Goal: Task Accomplishment & Management: Complete application form

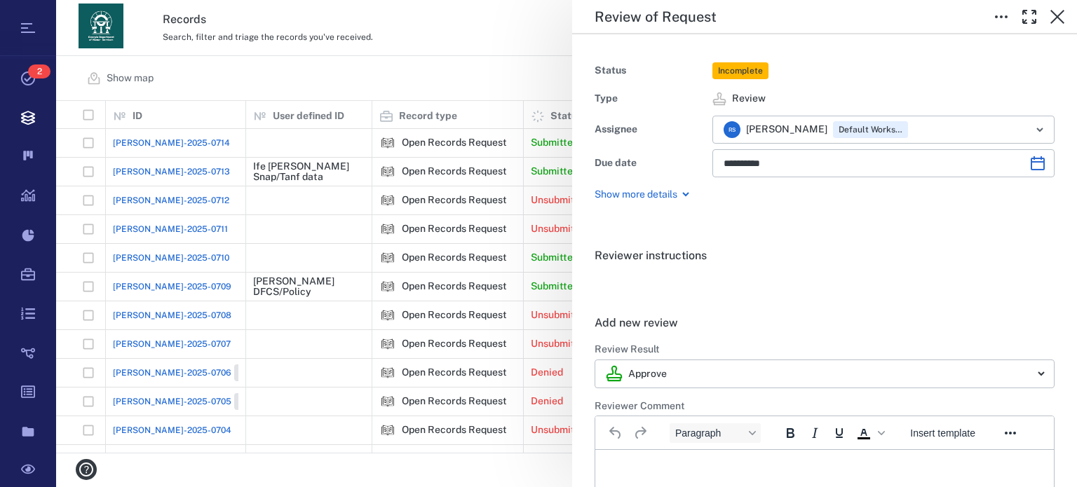
click at [663, 43] on div "**********" at bounding box center [824, 129] width 505 height 191
click at [1052, 20] on icon "button" at bounding box center [1057, 17] width 14 height 14
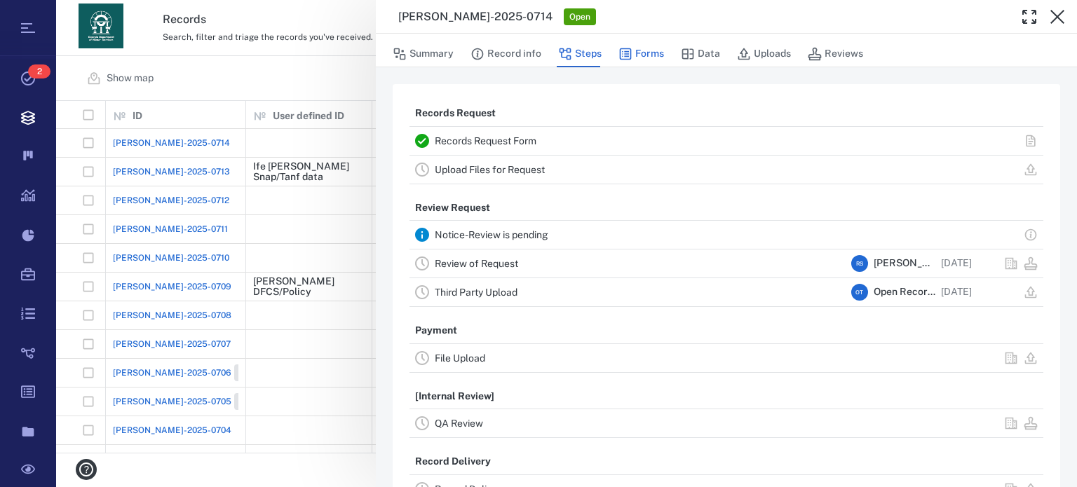
click at [645, 57] on button "Forms" at bounding box center [641, 54] width 46 height 27
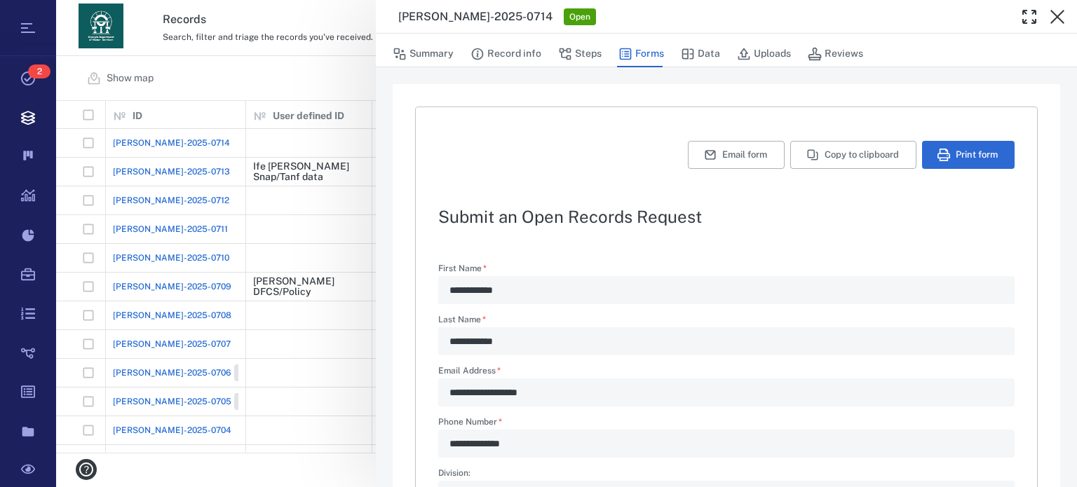
scroll to position [498, 0]
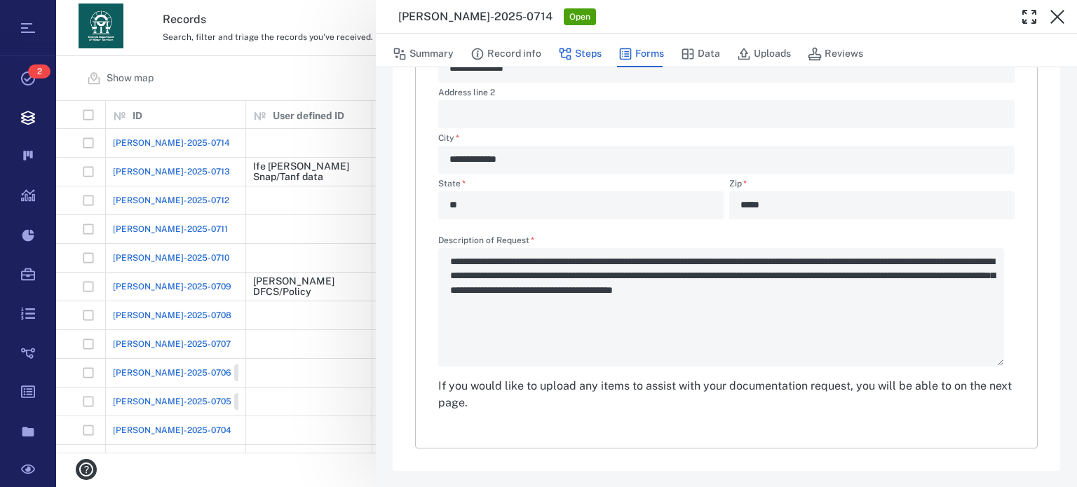
click at [591, 53] on button "Steps" at bounding box center [579, 54] width 43 height 27
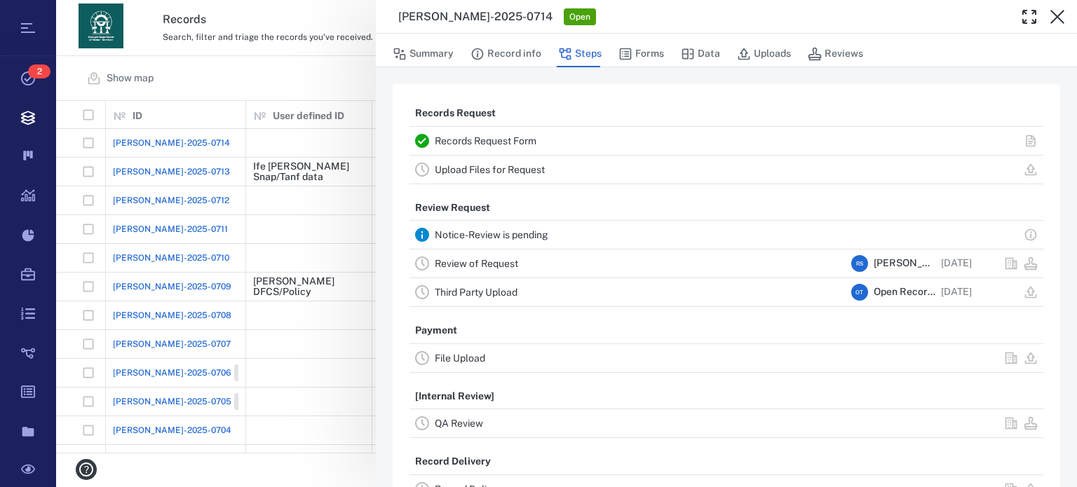
click at [529, 172] on link "Upload Files for Request" at bounding box center [490, 169] width 110 height 11
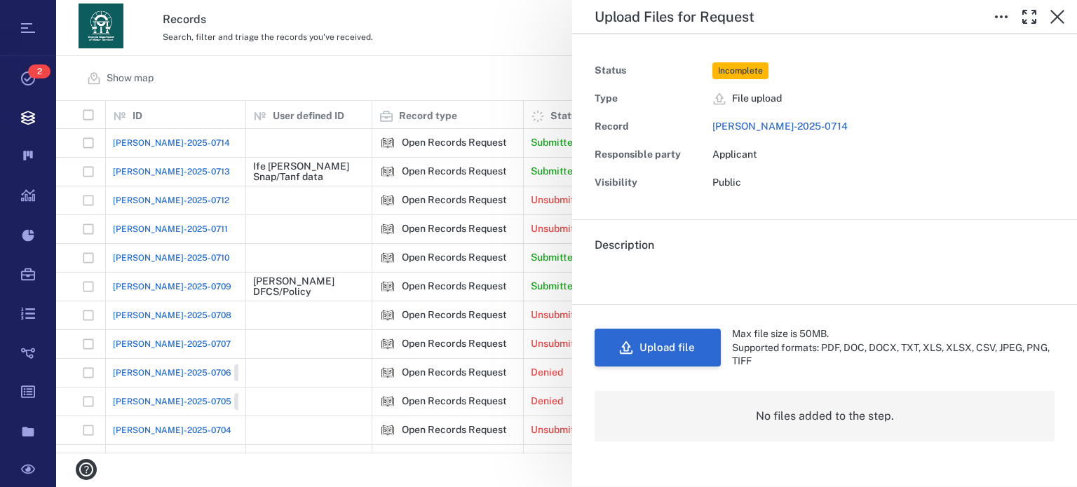
click at [677, 346] on button "Upload file" at bounding box center [658, 348] width 126 height 38
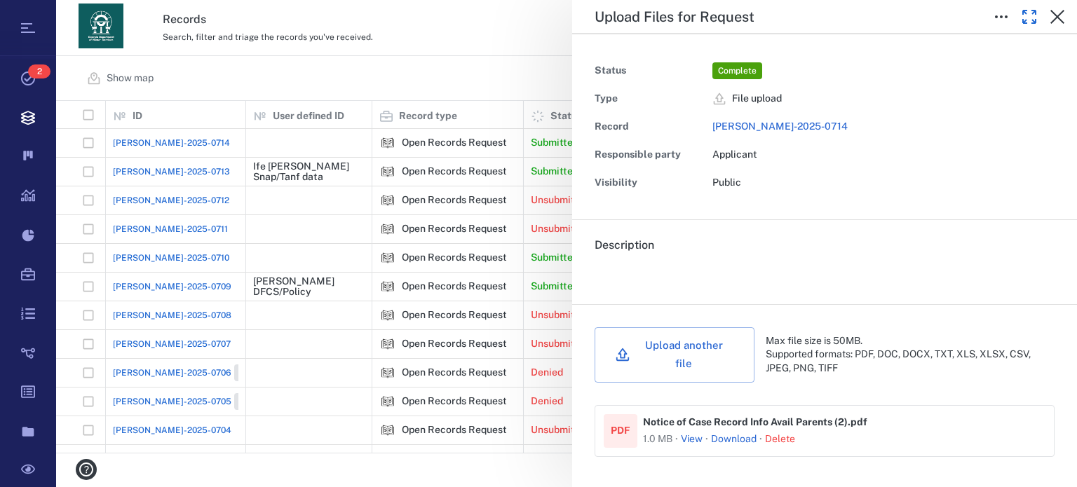
click at [1033, 13] on icon "button" at bounding box center [1029, 17] width 13 height 13
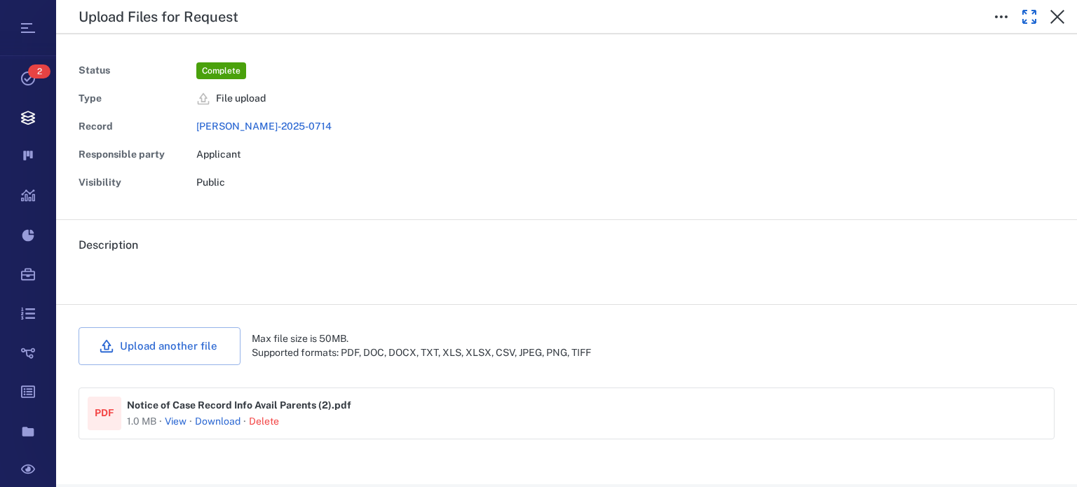
click at [1033, 13] on icon "button" at bounding box center [1029, 17] width 13 height 13
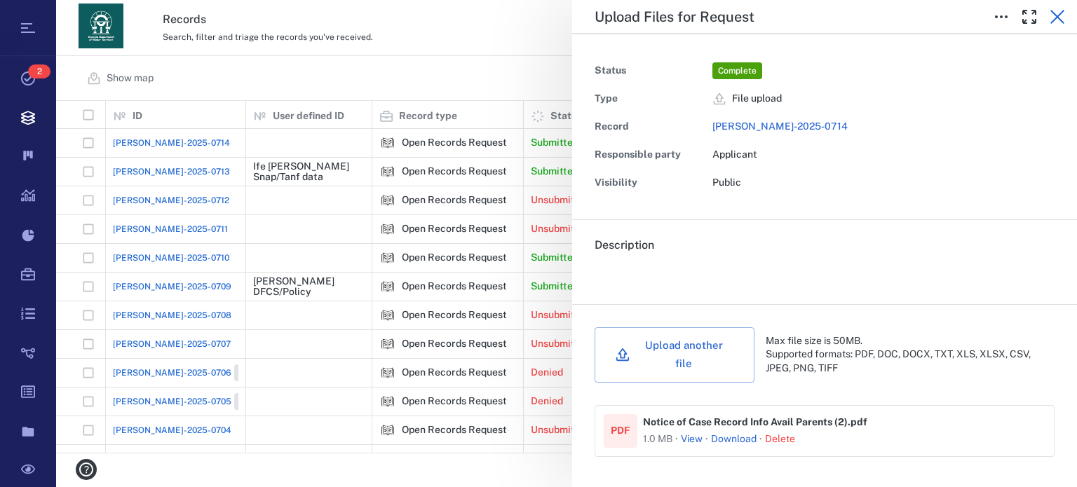
click at [1051, 7] on button "button" at bounding box center [1057, 17] width 28 height 28
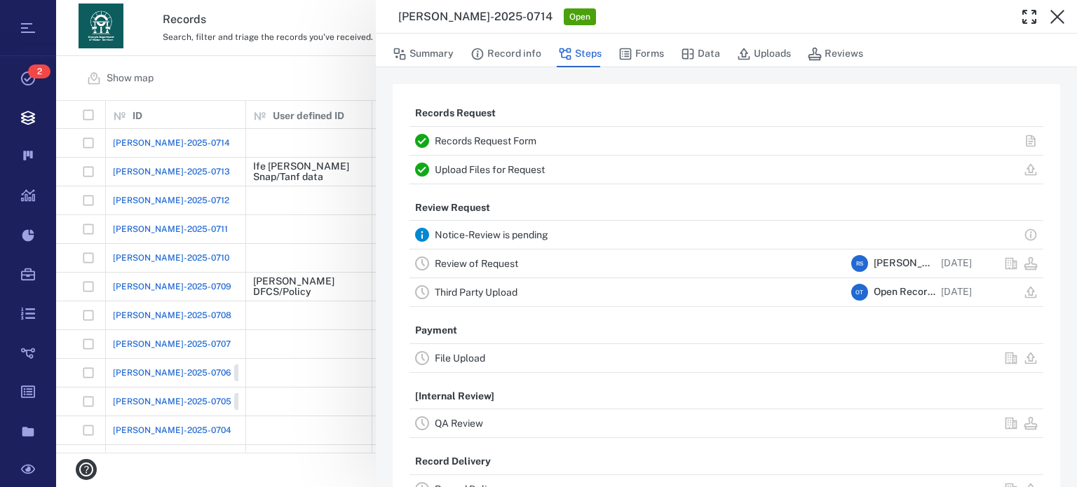
click at [515, 264] on link "Review of Request" at bounding box center [476, 263] width 83 height 11
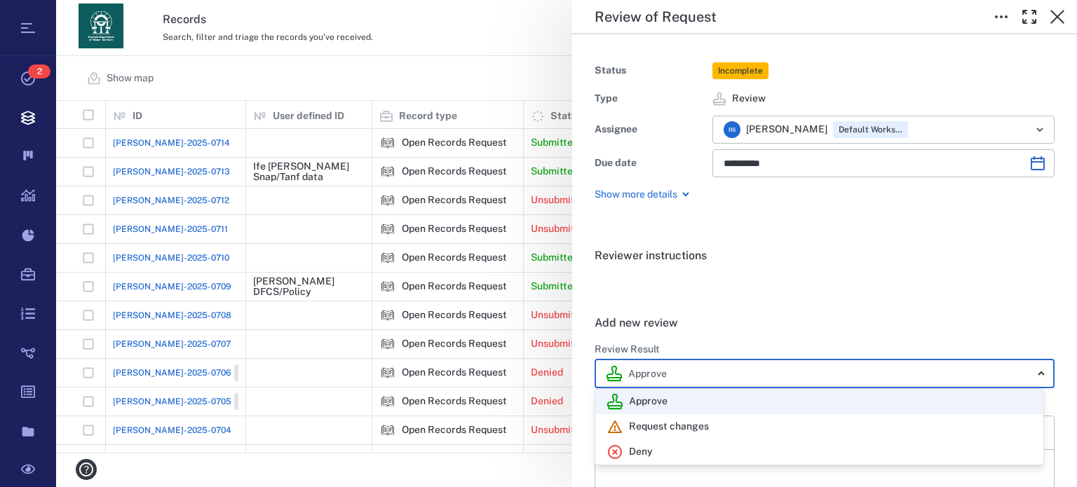
click at [1038, 372] on body "Tasks 2 Records Boards Dashboard Reports Record types Guide steps Rules Form bu…" at bounding box center [538, 243] width 1077 height 487
click at [739, 449] on div "Deny" at bounding box center [819, 452] width 426 height 17
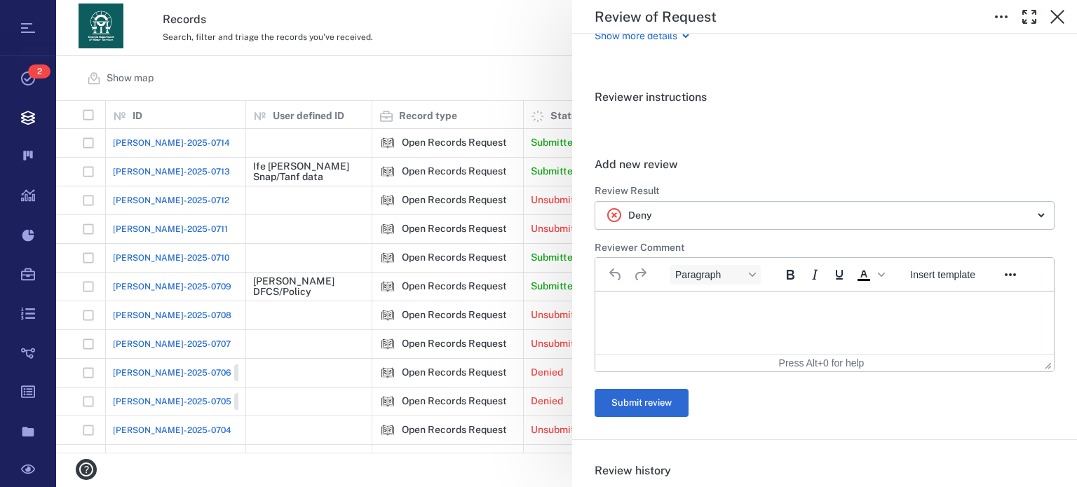
scroll to position [271, 0]
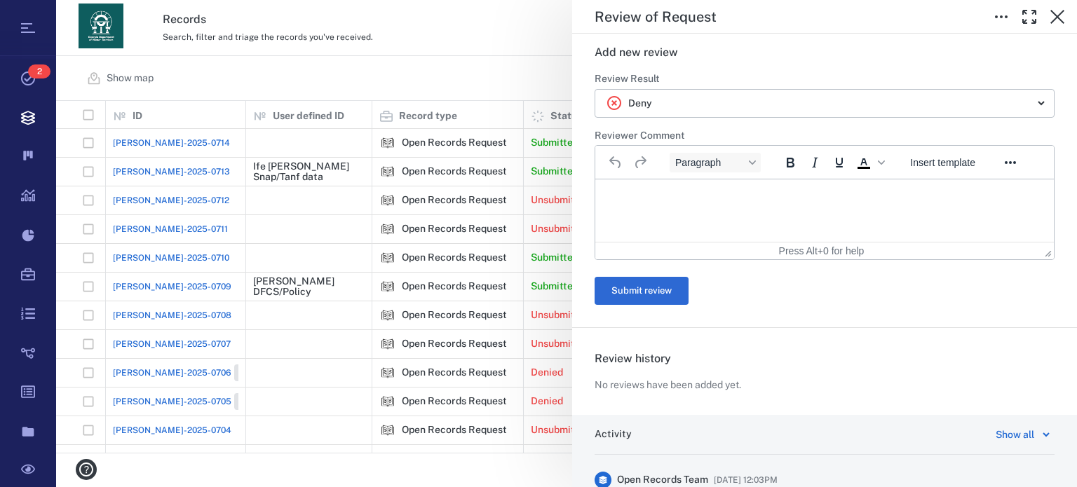
click at [850, 215] on html at bounding box center [824, 196] width 459 height 35
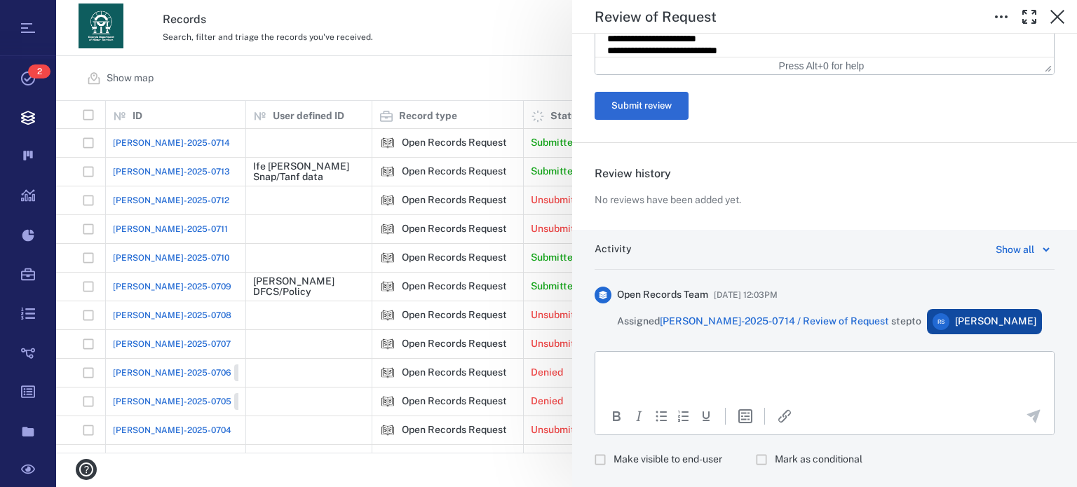
scroll to position [792, 0]
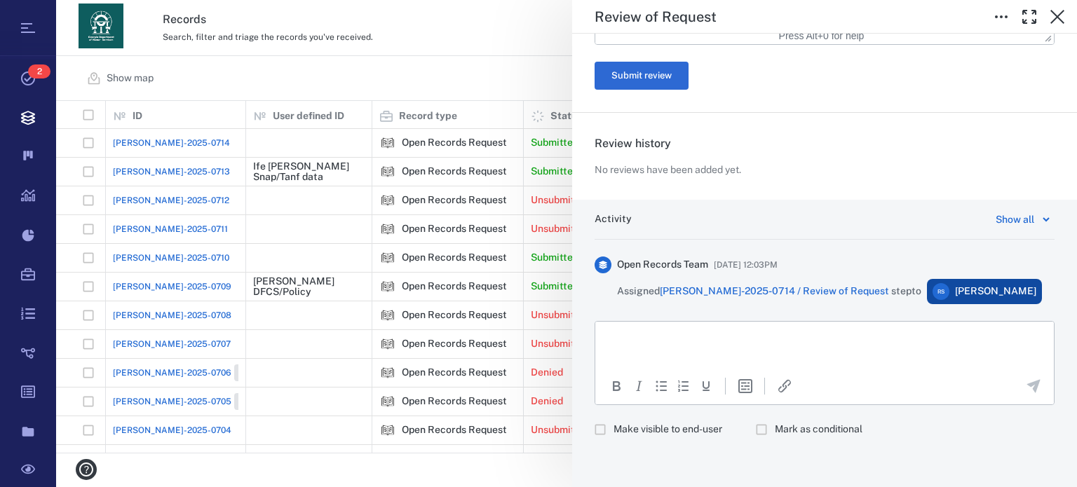
click at [848, 353] on html at bounding box center [824, 339] width 459 height 35
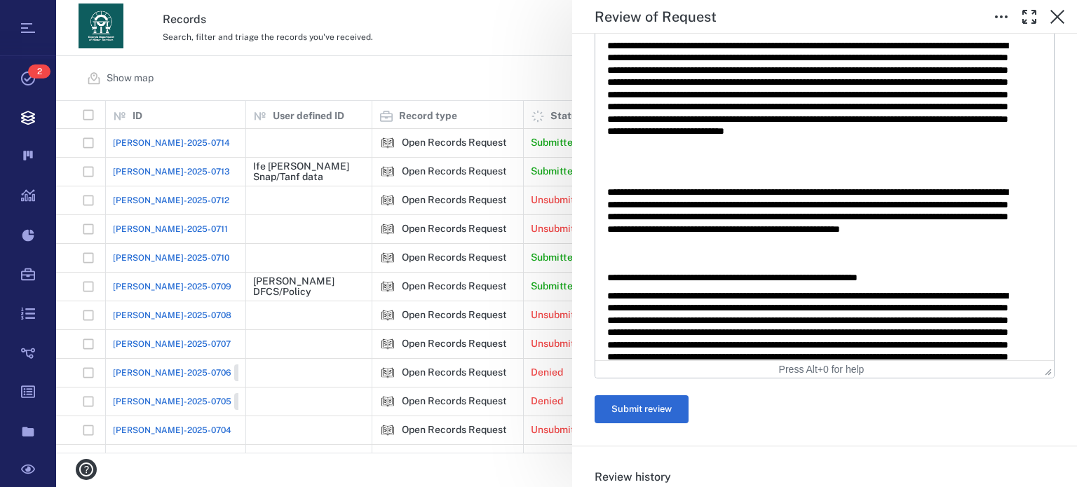
scroll to position [486, 0]
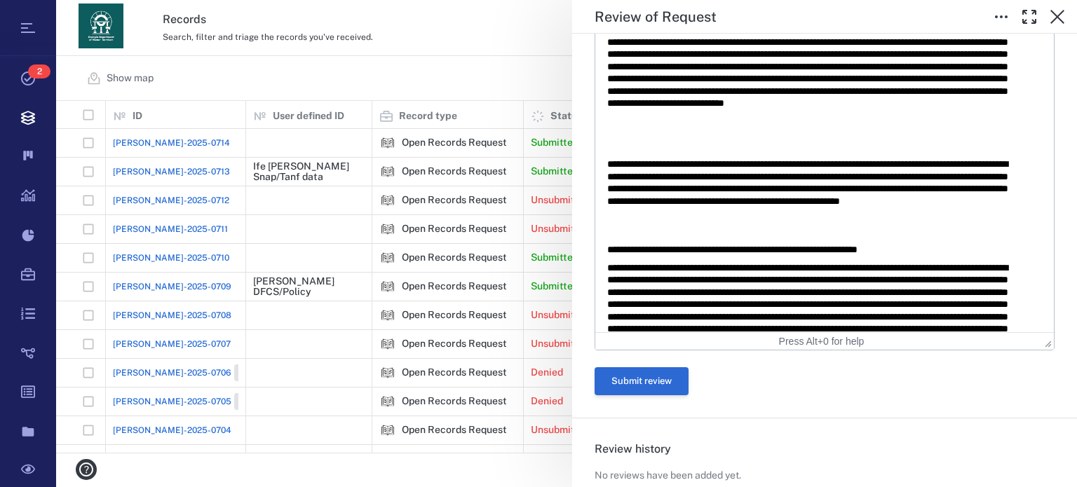
click at [653, 384] on button "Submit review" at bounding box center [642, 381] width 94 height 28
type input "********"
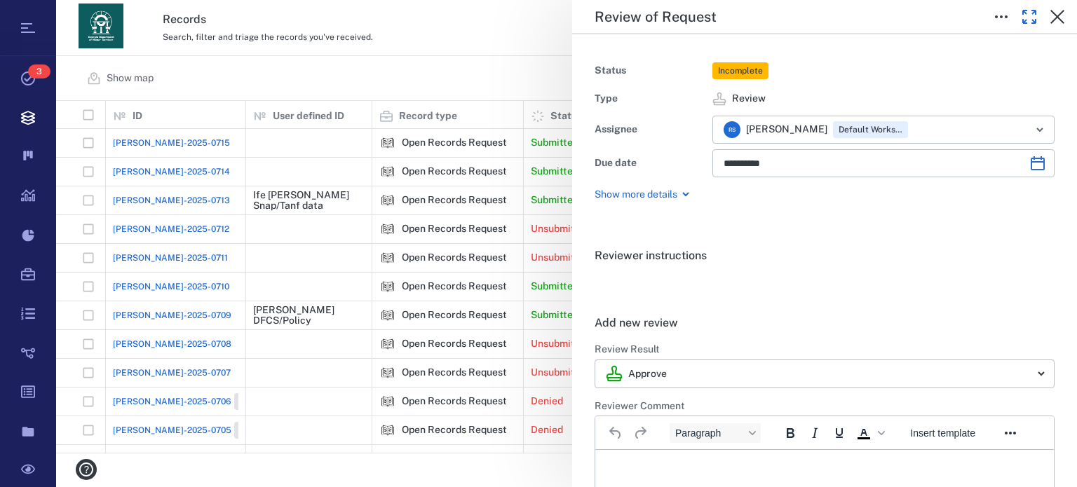
click at [1031, 20] on icon "button" at bounding box center [1029, 16] width 17 height 17
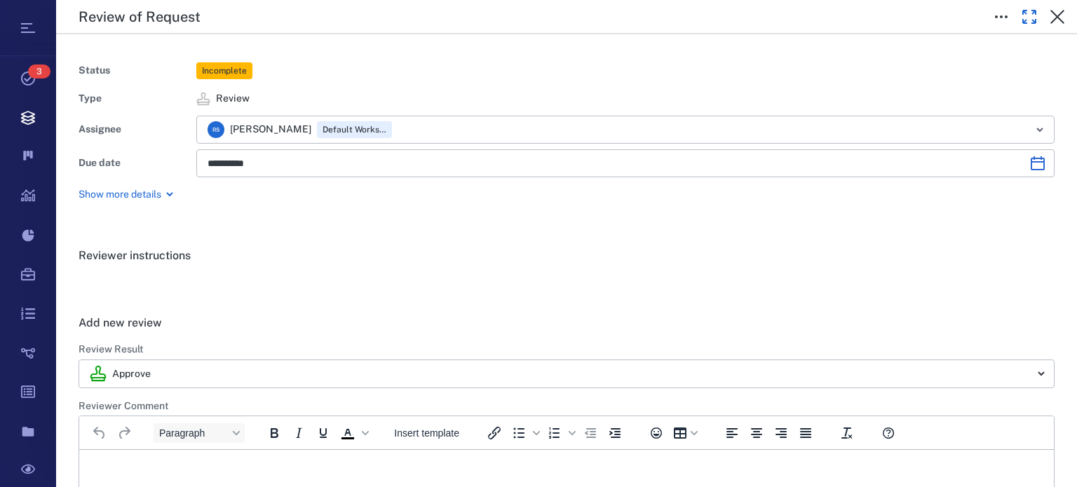
click at [1031, 20] on icon "button" at bounding box center [1029, 16] width 17 height 17
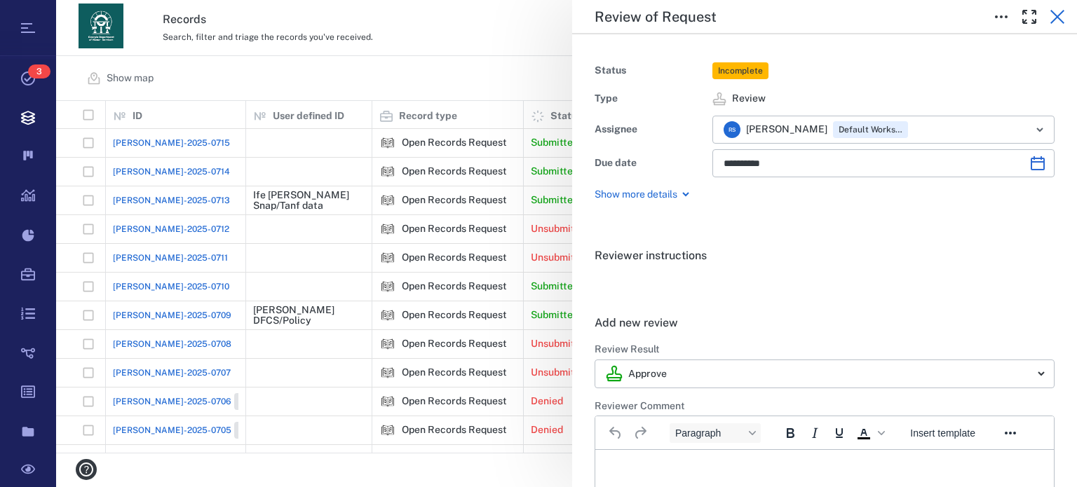
click at [1046, 12] on button "button" at bounding box center [1057, 17] width 28 height 28
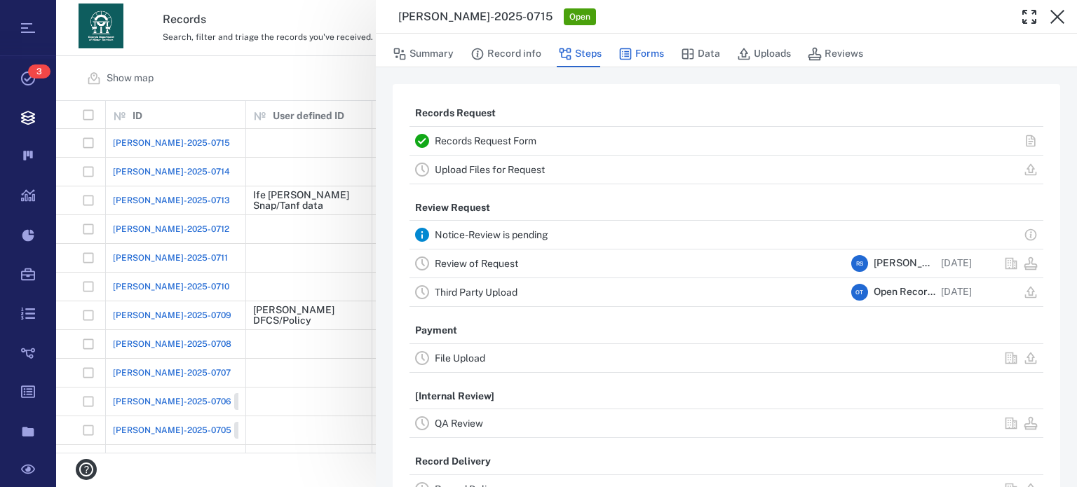
click at [659, 50] on button "Forms" at bounding box center [641, 54] width 46 height 27
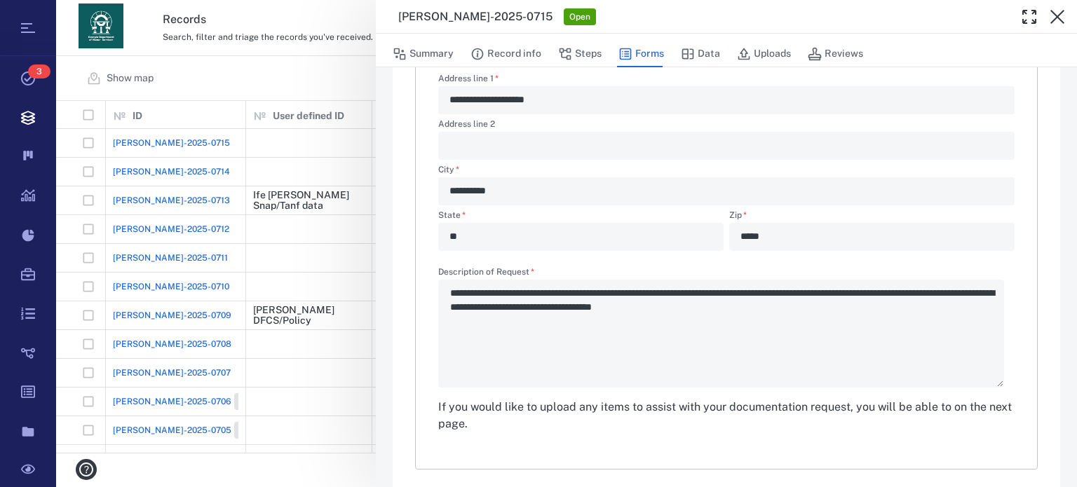
scroll to position [487, 0]
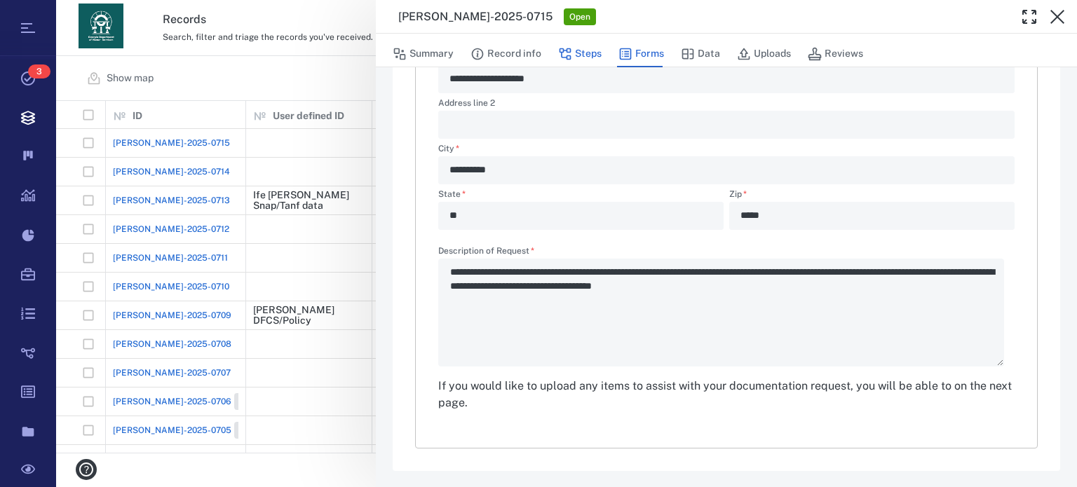
click at [579, 47] on button "Steps" at bounding box center [579, 54] width 43 height 27
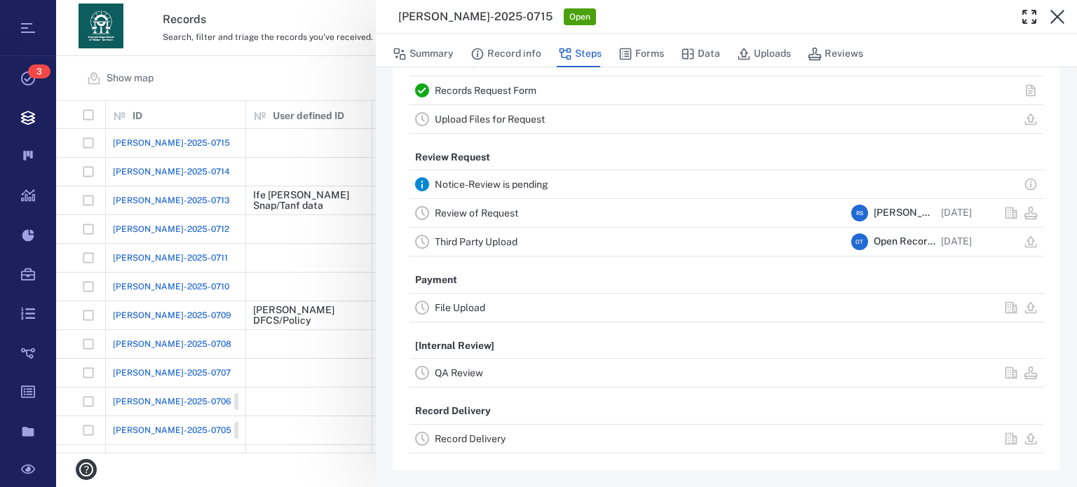
scroll to position [48, 0]
click at [471, 210] on link "Review of Request" at bounding box center [476, 215] width 83 height 11
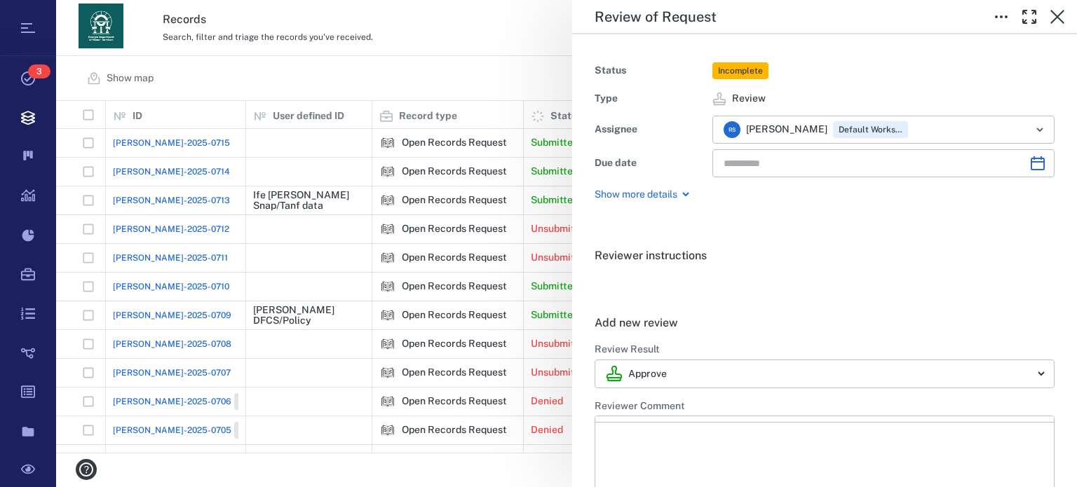
type input "**********"
click at [1054, 12] on icon "button" at bounding box center [1057, 16] width 17 height 17
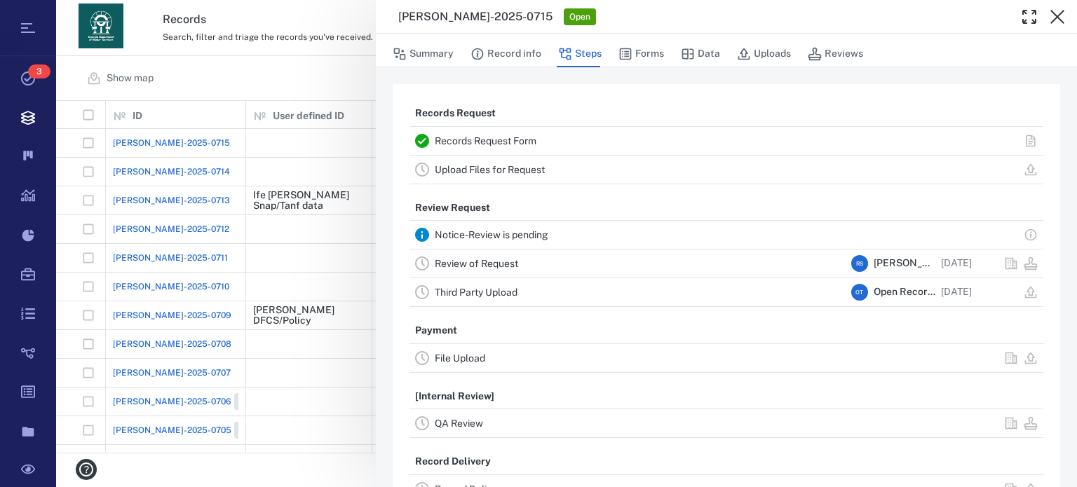
click at [470, 168] on link "Upload Files for Request" at bounding box center [490, 169] width 110 height 11
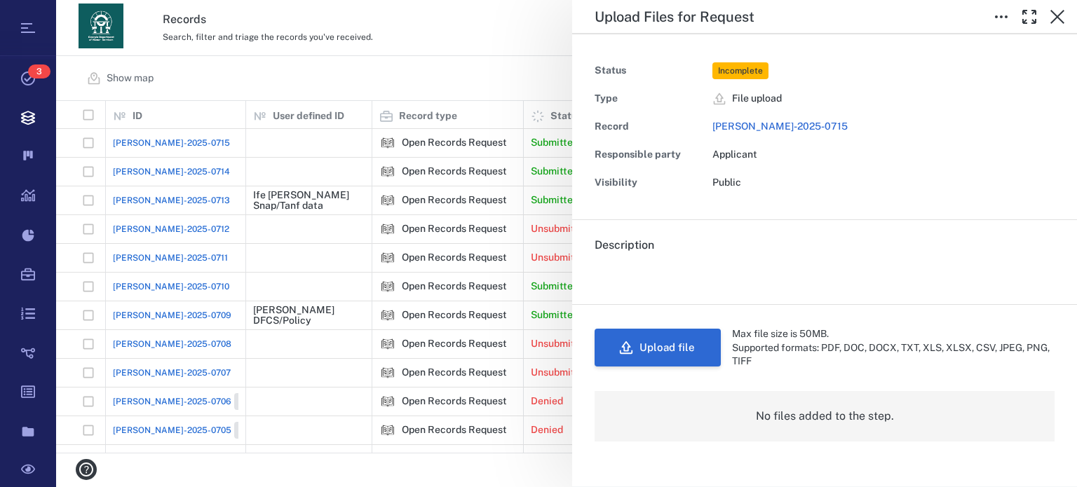
drag, startPoint x: 670, startPoint y: 346, endPoint x: 675, endPoint y: 358, distance: 12.9
click at [675, 358] on button "Upload file" at bounding box center [658, 348] width 126 height 38
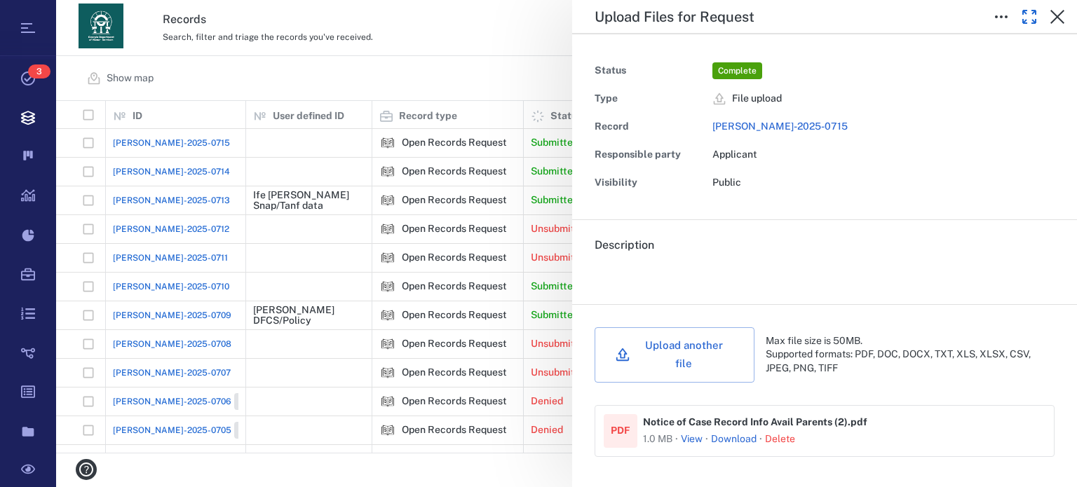
click at [1035, 11] on icon "button" at bounding box center [1029, 17] width 13 height 13
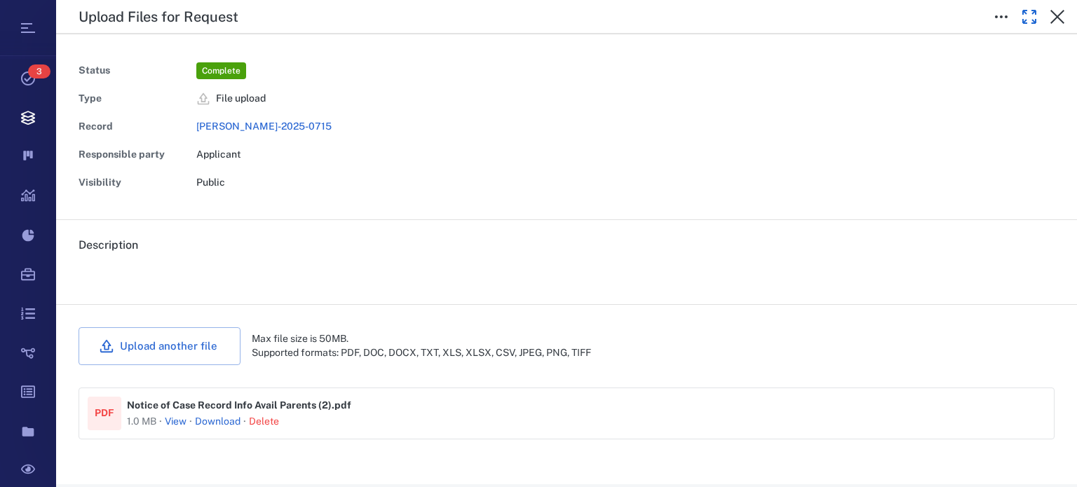
click at [1035, 11] on icon "button" at bounding box center [1029, 17] width 13 height 13
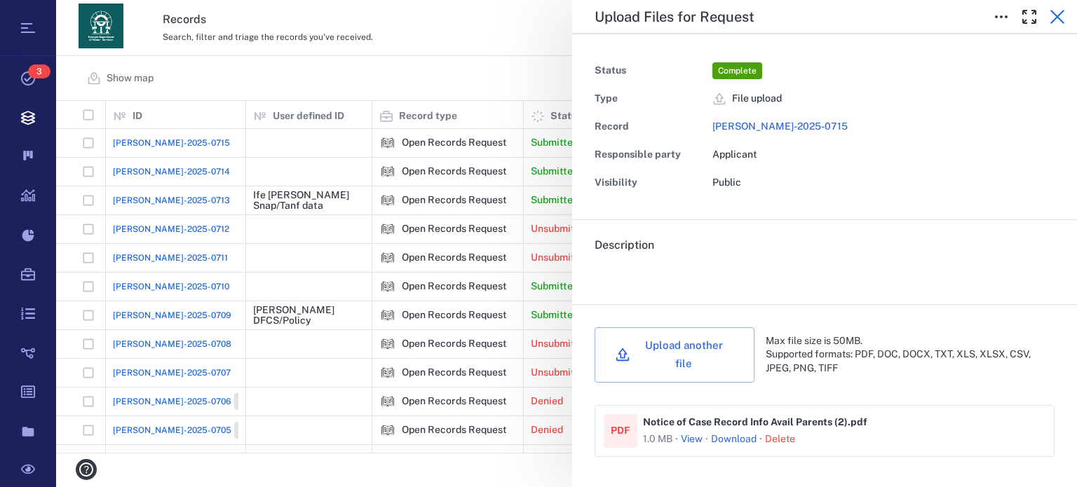
click at [1058, 11] on icon "button" at bounding box center [1057, 16] width 17 height 17
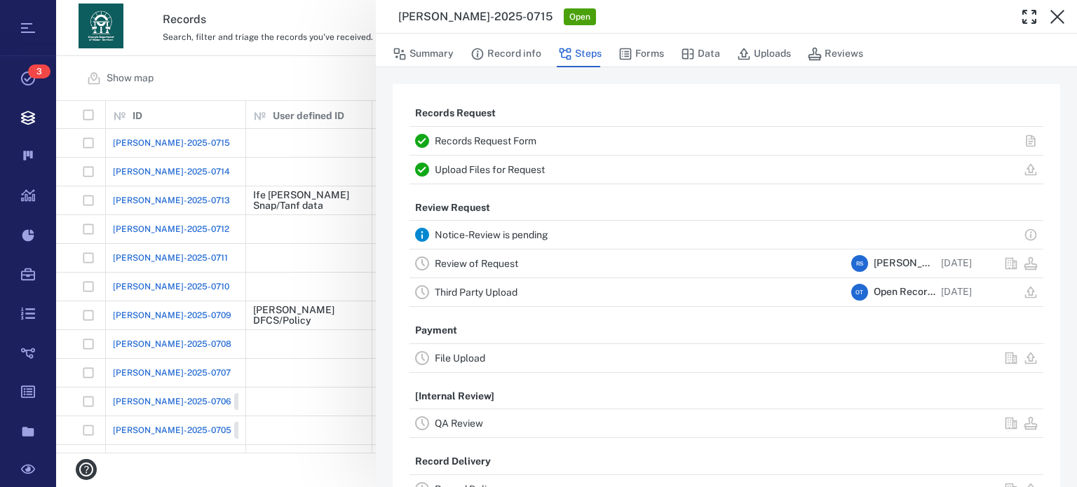
click at [463, 259] on link "Review of Request" at bounding box center [476, 263] width 83 height 11
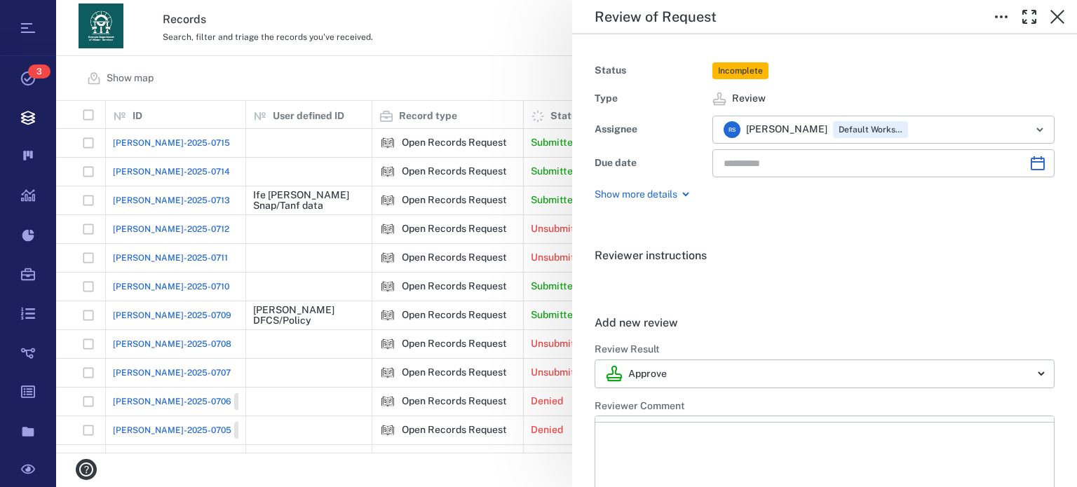
type input "**********"
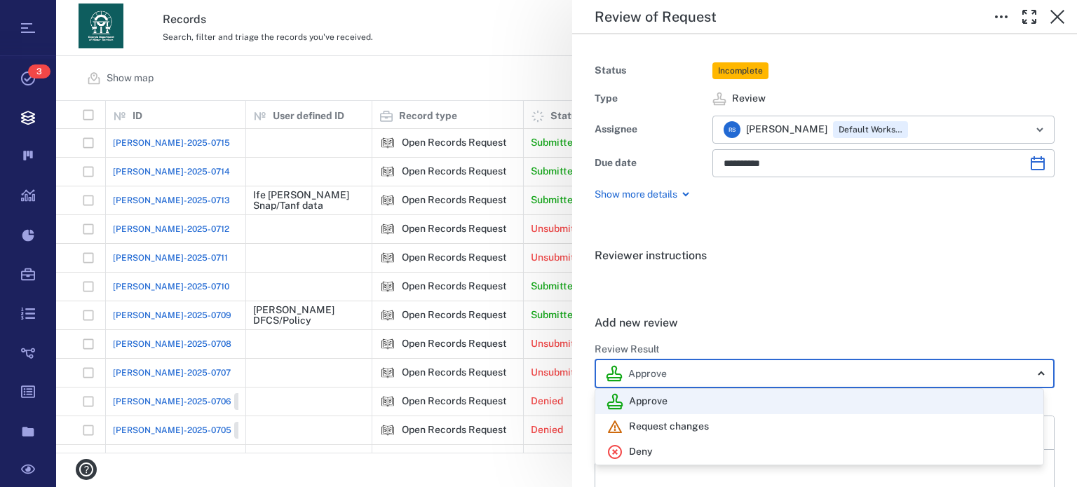
click at [1026, 372] on body "Tasks 3 Records Boards Dashboard Reports Record types Guide steps Rules Form bu…" at bounding box center [538, 243] width 1077 height 487
click at [691, 450] on div "Deny" at bounding box center [819, 452] width 426 height 17
type input "******"
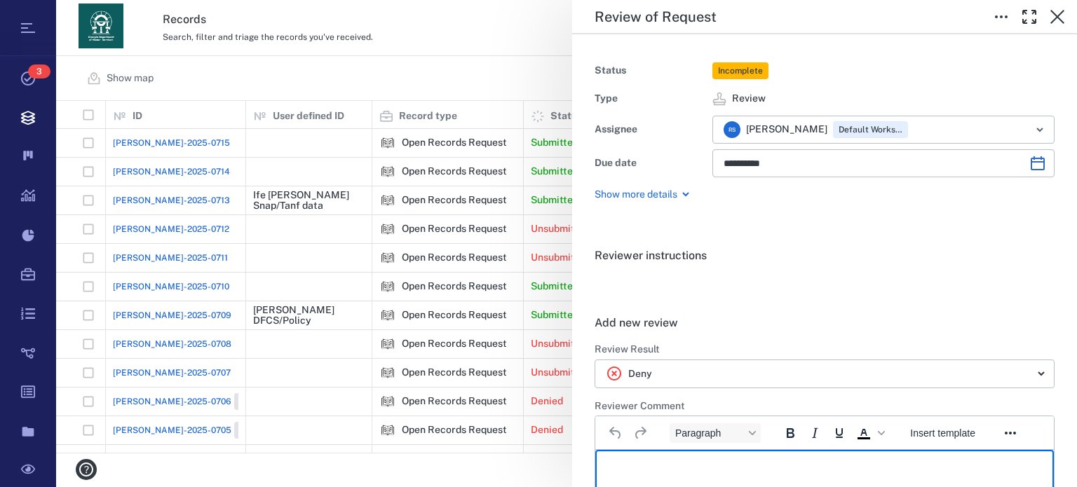
click at [692, 462] on p "Rich Text Area. Press ALT-0 for help." at bounding box center [824, 467] width 435 height 13
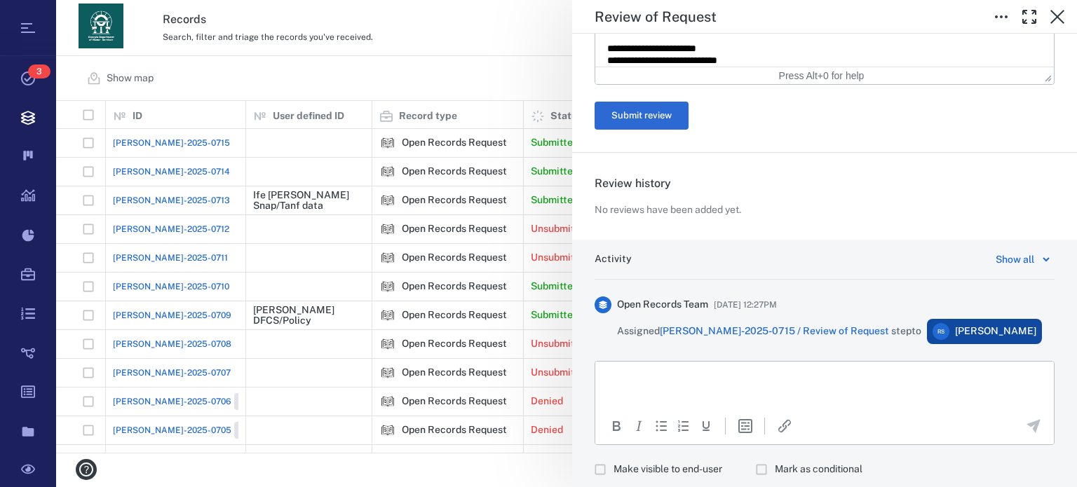
scroll to position [792, 0]
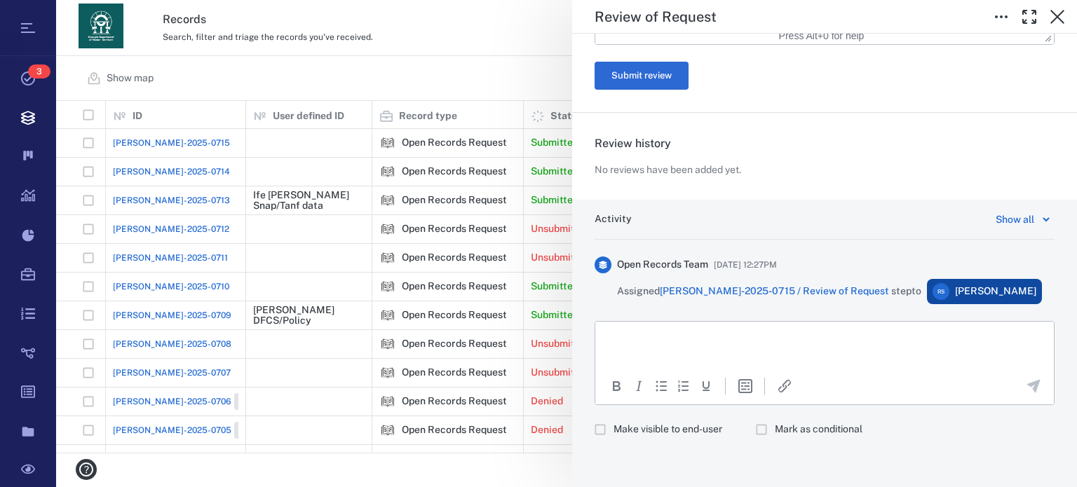
click at [801, 352] on html at bounding box center [824, 339] width 459 height 35
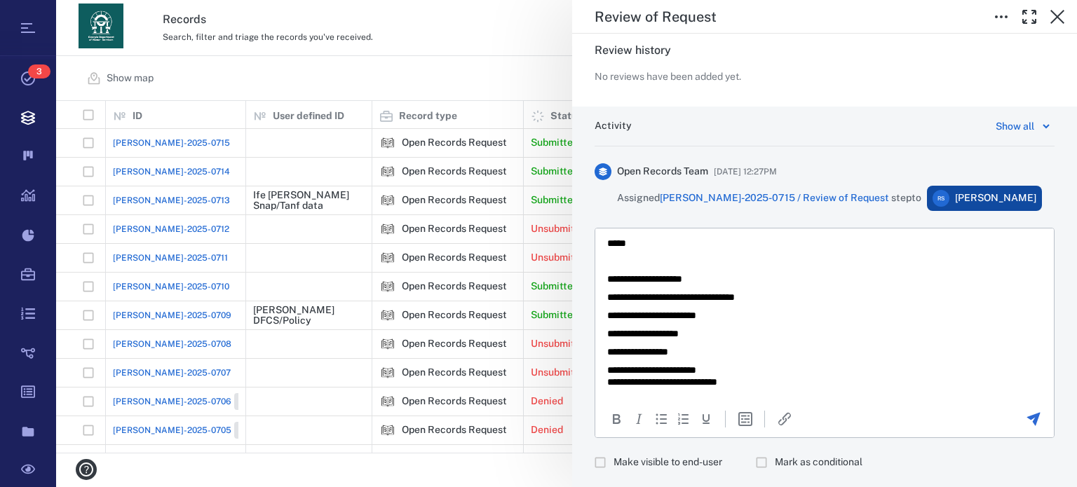
scroll to position [918, 0]
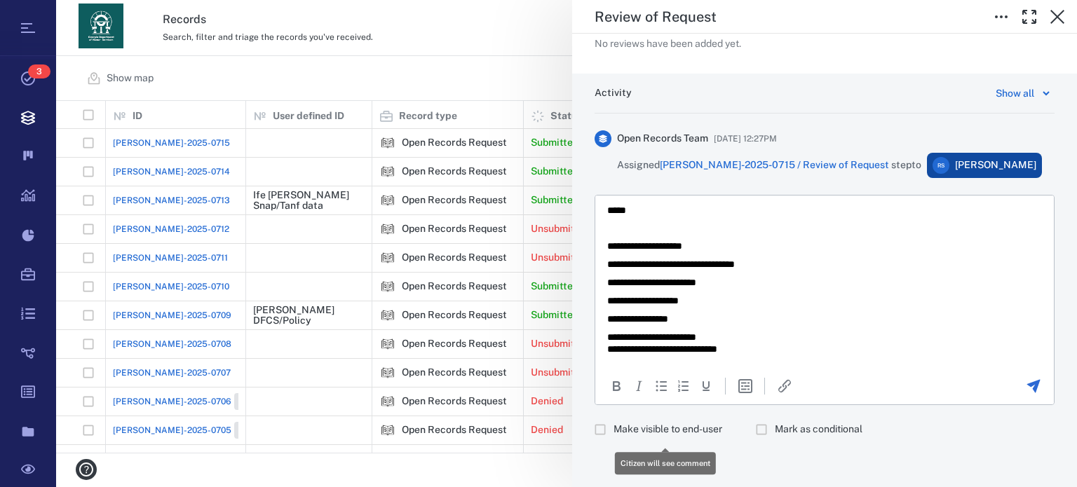
click at [704, 419] on label "Make visible to end-user" at bounding box center [654, 429] width 135 height 27
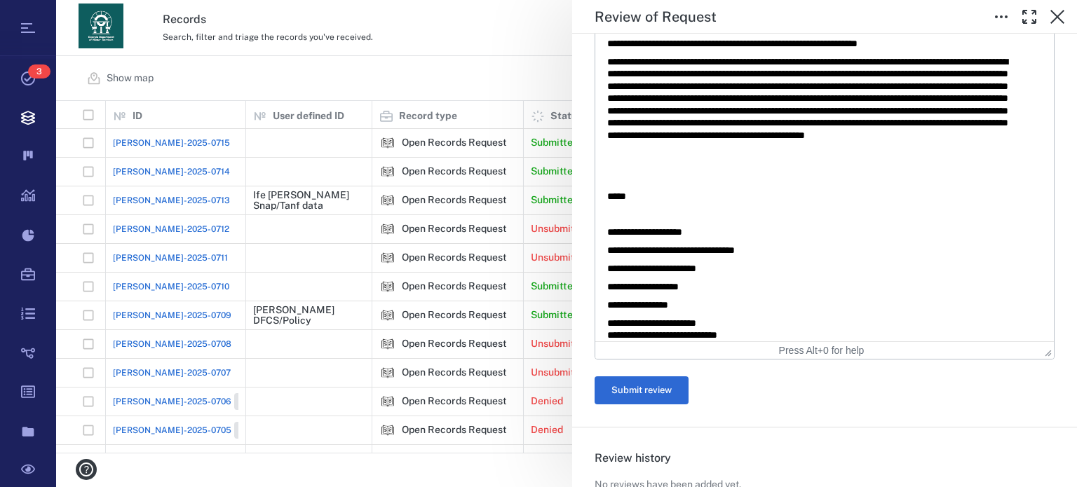
scroll to position [524, 0]
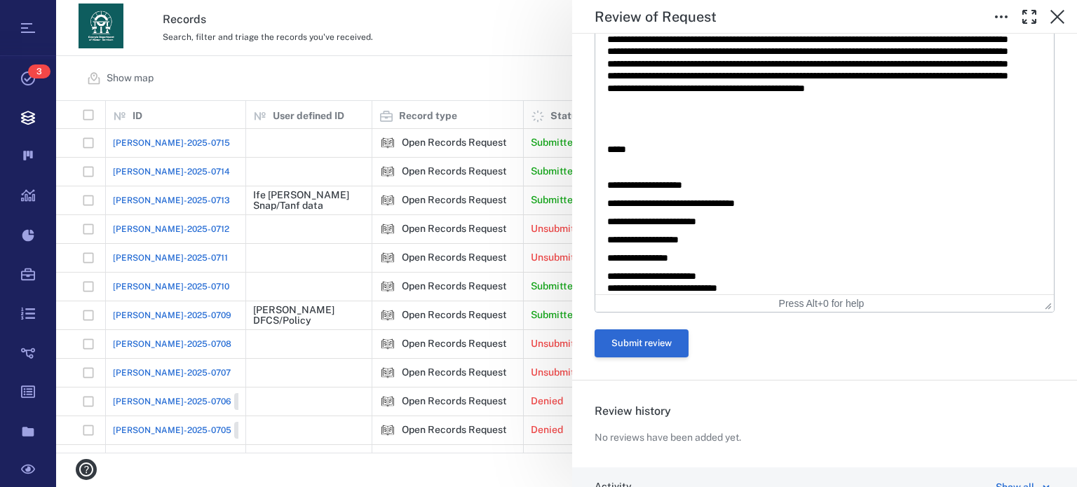
click at [675, 346] on button "Submit review" at bounding box center [642, 344] width 94 height 28
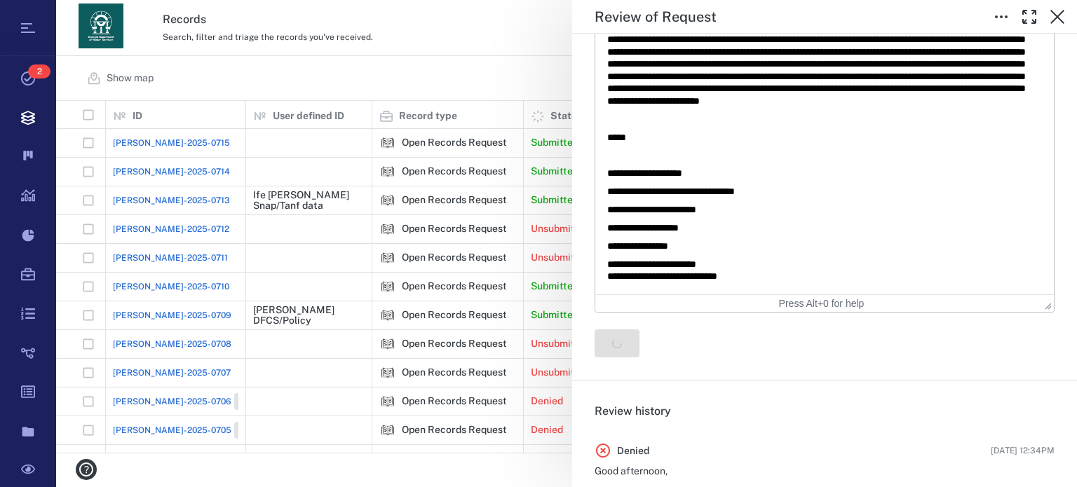
scroll to position [0, 0]
